Goal: Navigation & Orientation: Find specific page/section

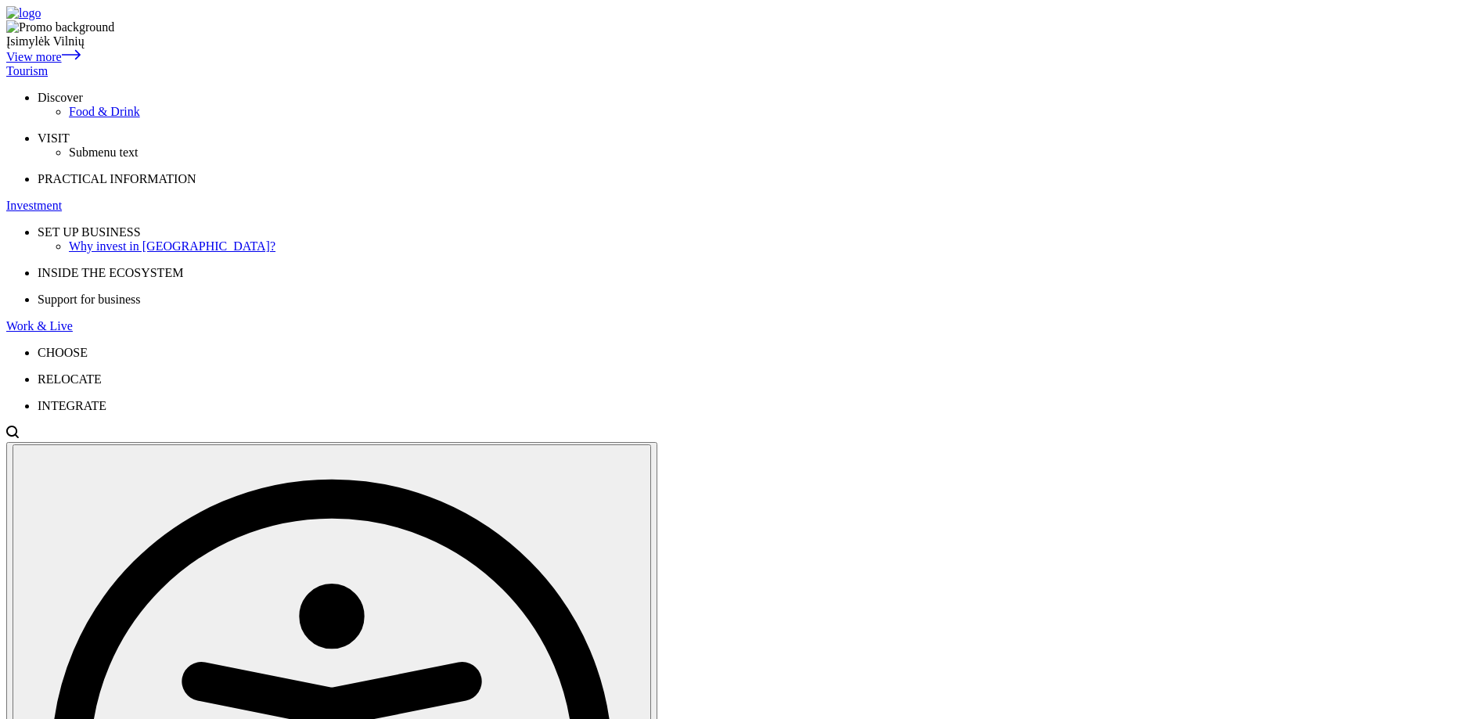
click at [411, 64] on div "Tourism" at bounding box center [739, 71] width 1467 height 14
click at [428, 64] on div "Tourism" at bounding box center [739, 71] width 1467 height 14
click at [410, 64] on div "Tourism" at bounding box center [739, 71] width 1467 height 14
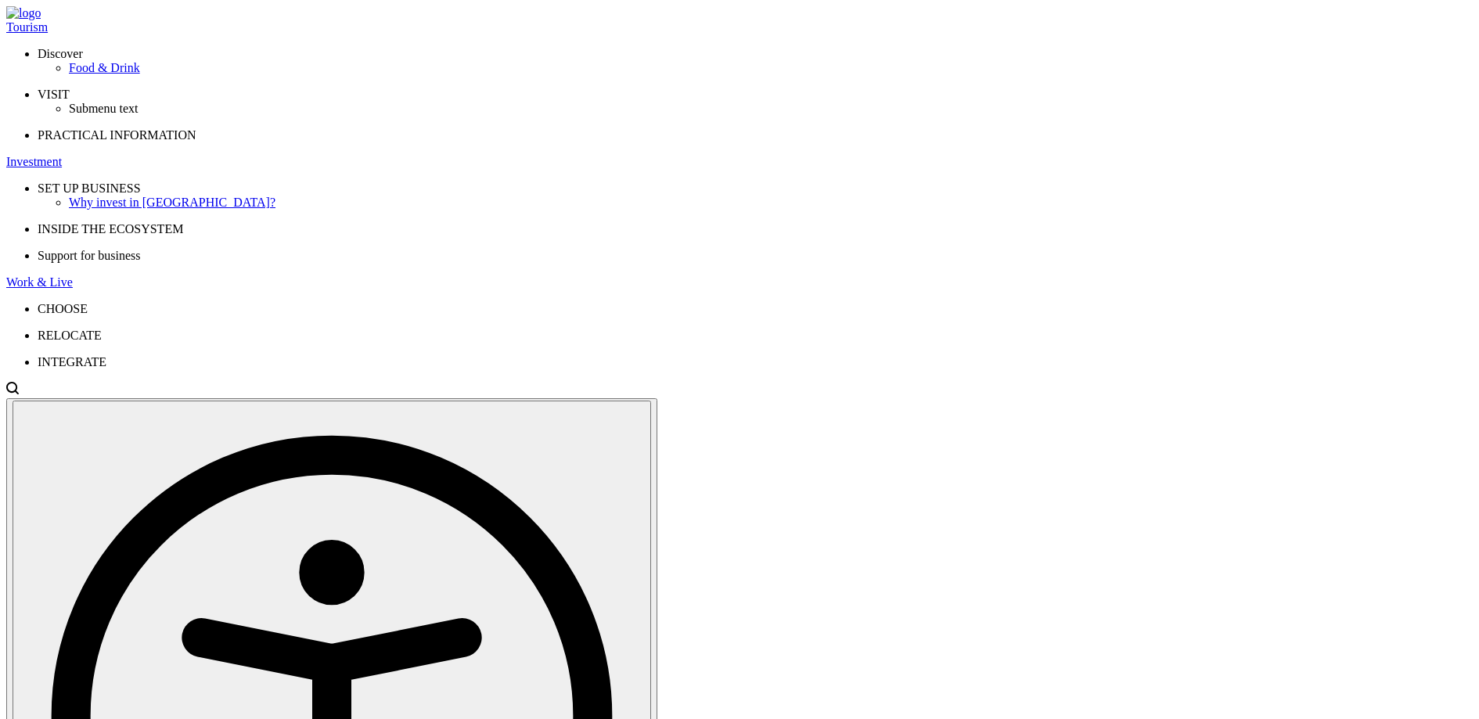
click at [505, 155] on div "Investment" at bounding box center [739, 162] width 1467 height 14
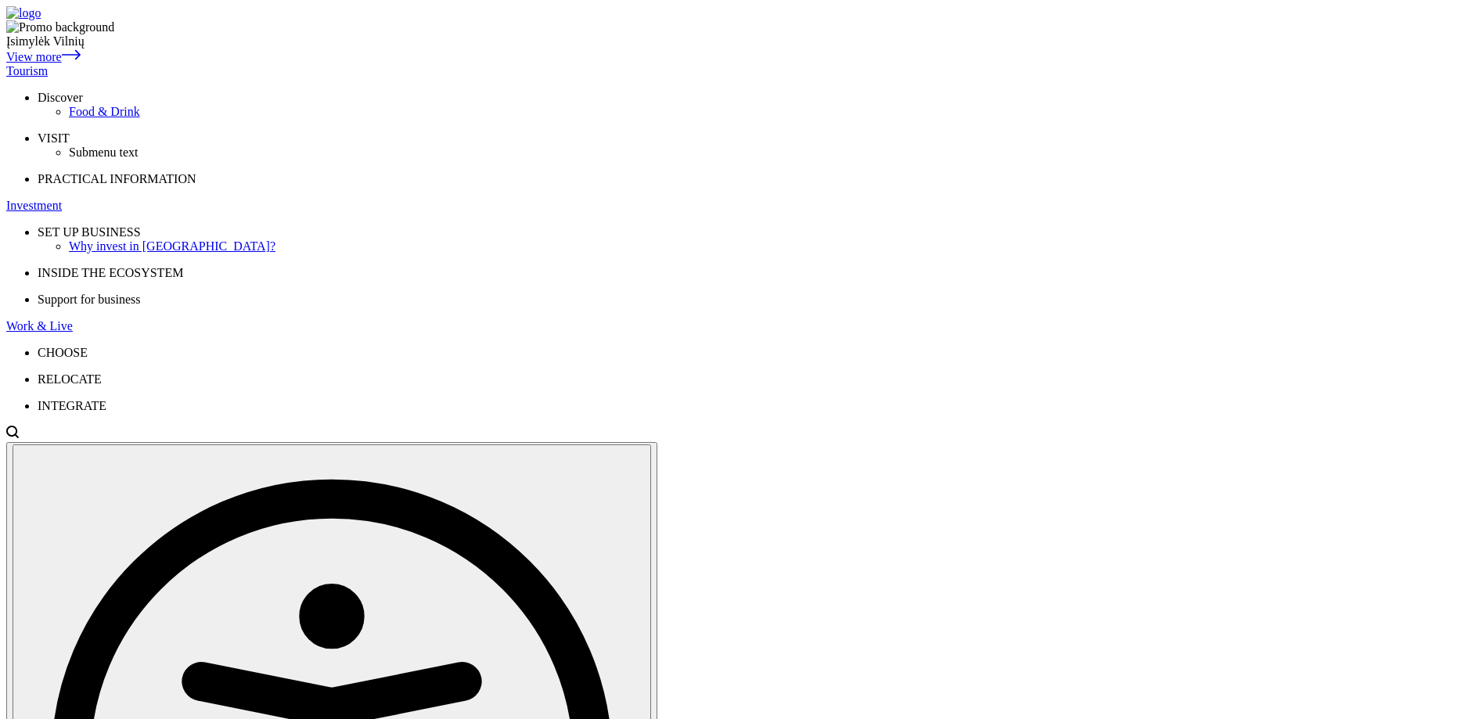
click at [423, 64] on div "Tourism" at bounding box center [739, 71] width 1467 height 14
